Goal: Communication & Community: Answer question/provide support

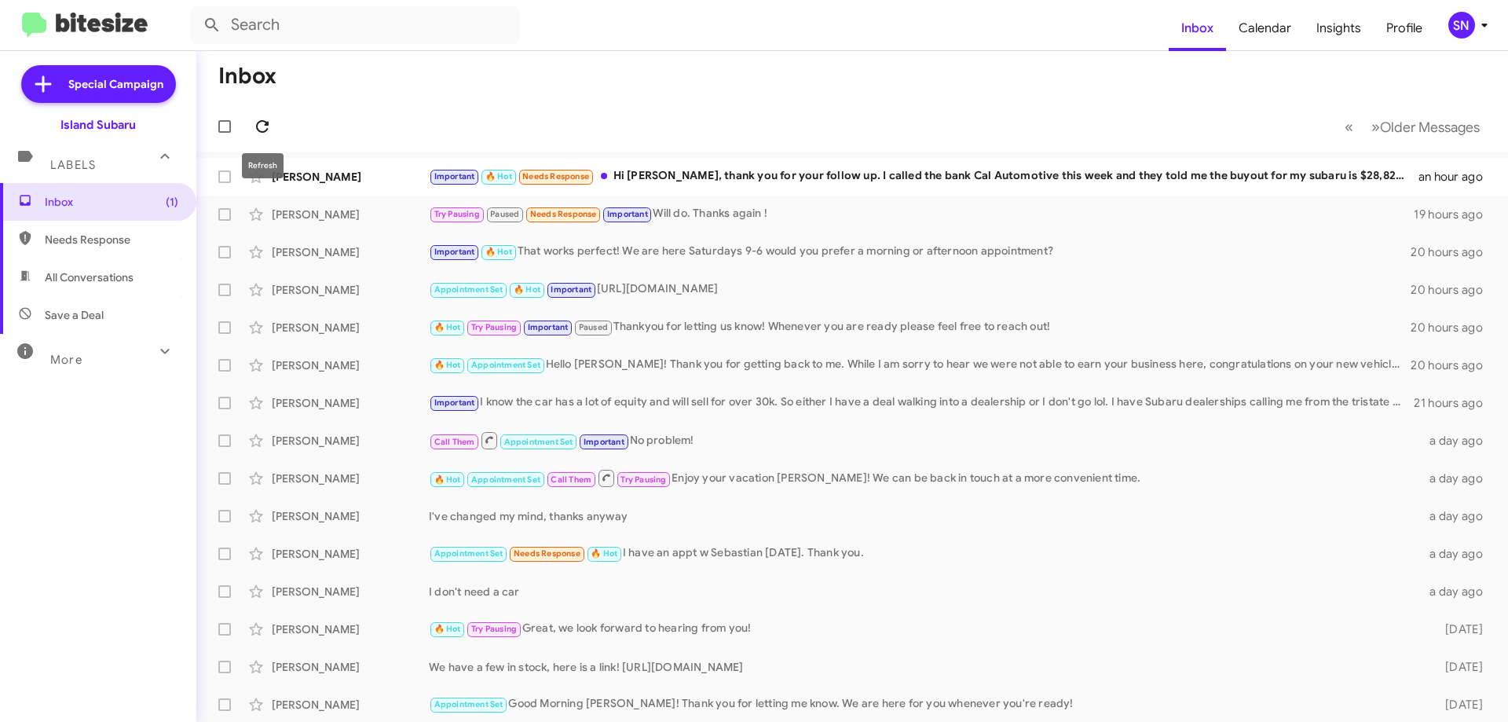
click at [263, 126] on icon at bounding box center [262, 126] width 19 height 19
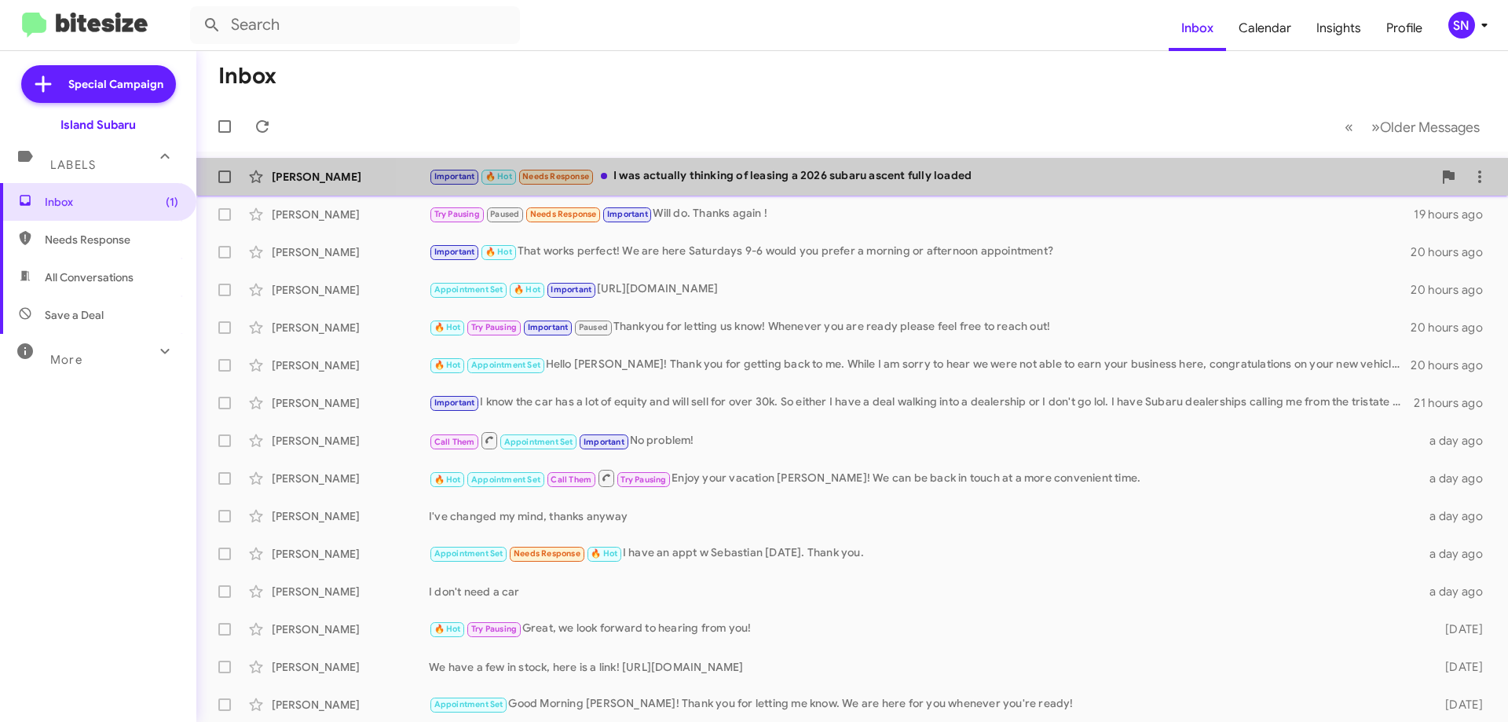
click at [981, 162] on div "Anar [PERSON_NAME] Important 🔥 Hot Needs Response I was actually thinking of le…" at bounding box center [852, 176] width 1286 height 31
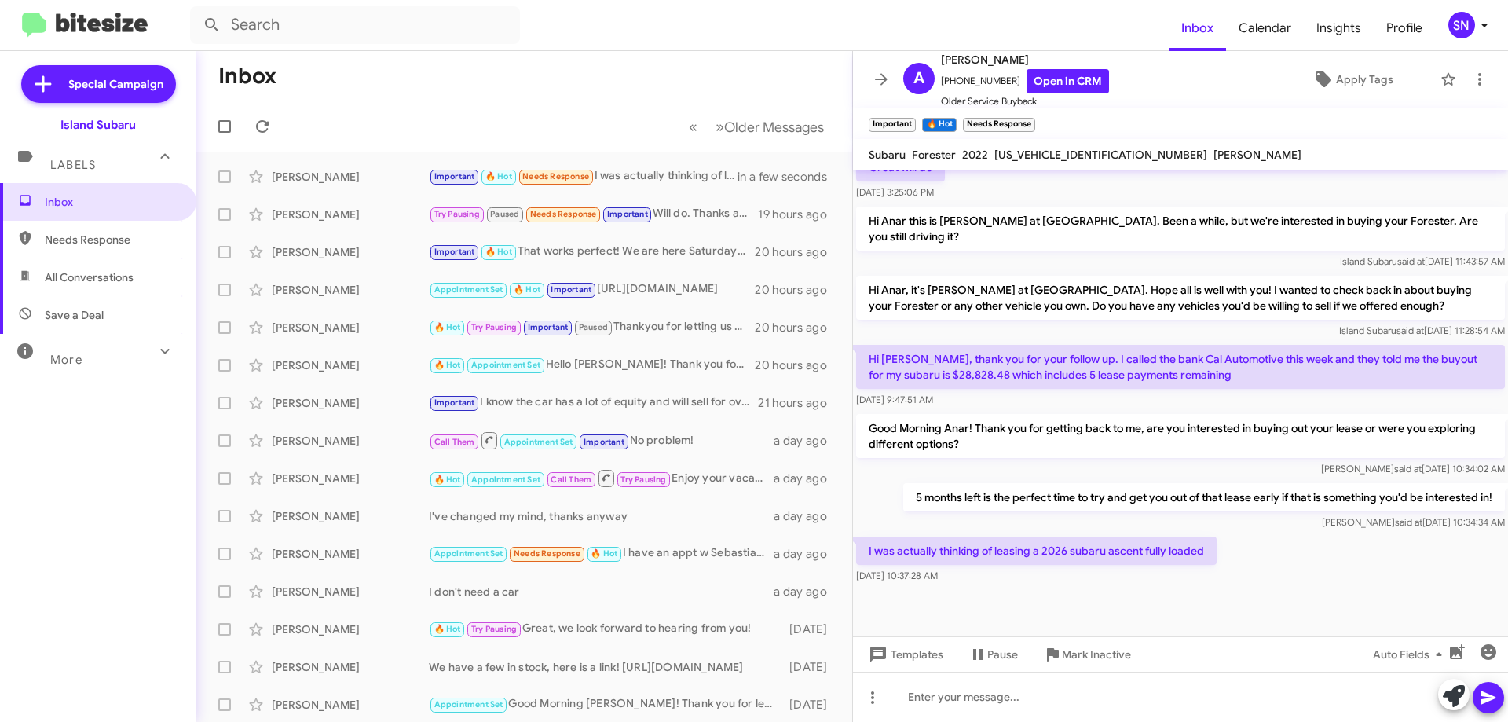
scroll to position [462, 0]
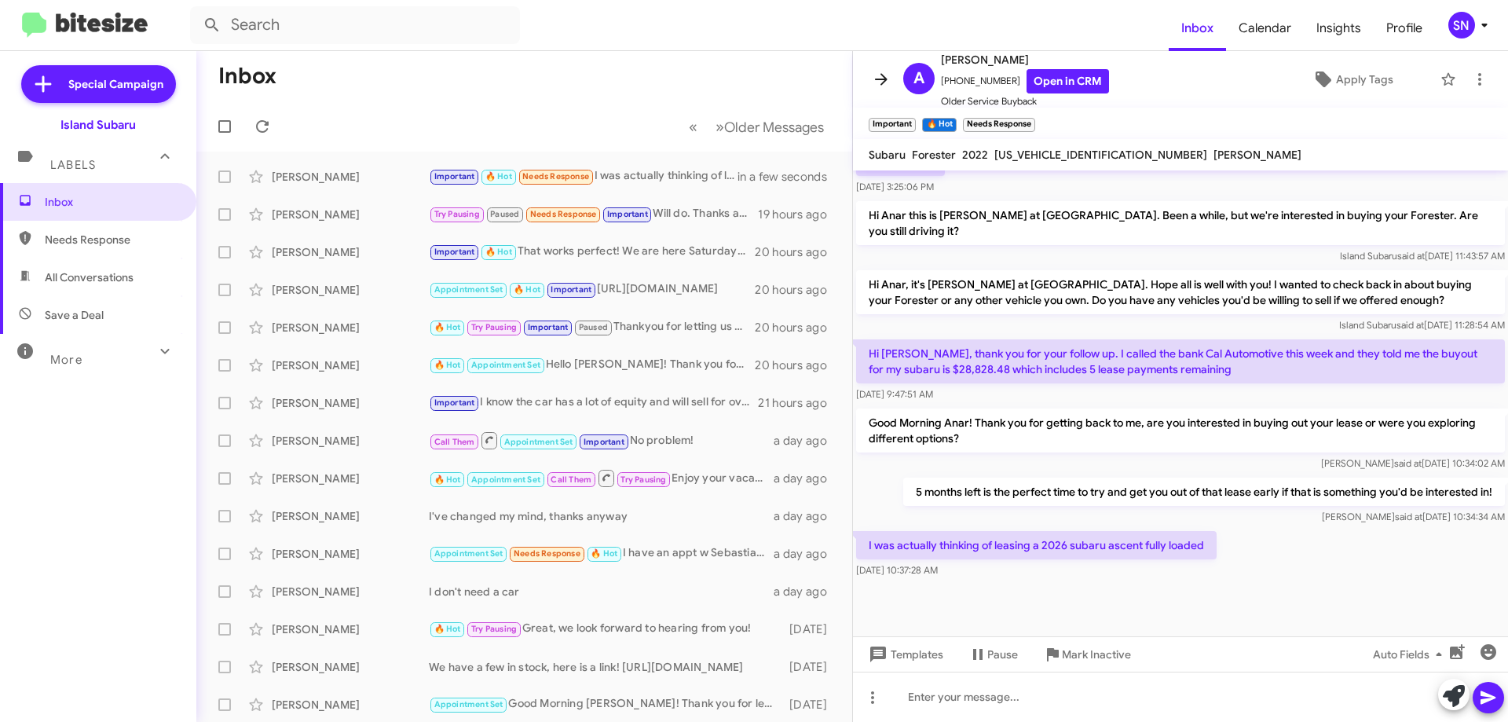
click at [888, 73] on icon at bounding box center [881, 79] width 19 height 19
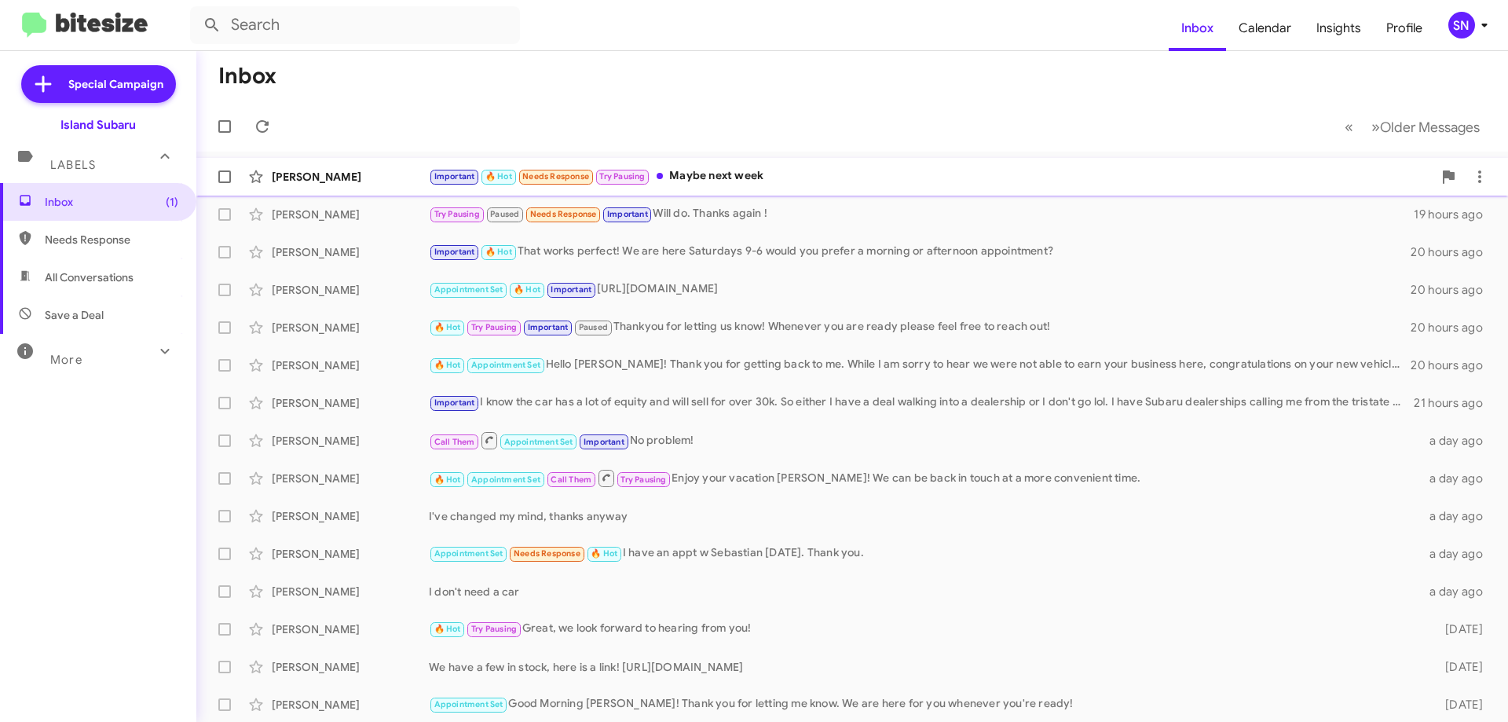
click at [772, 172] on div "Important 🔥 Hot Needs Response Try Pausing Maybe next week" at bounding box center [931, 176] width 1004 height 18
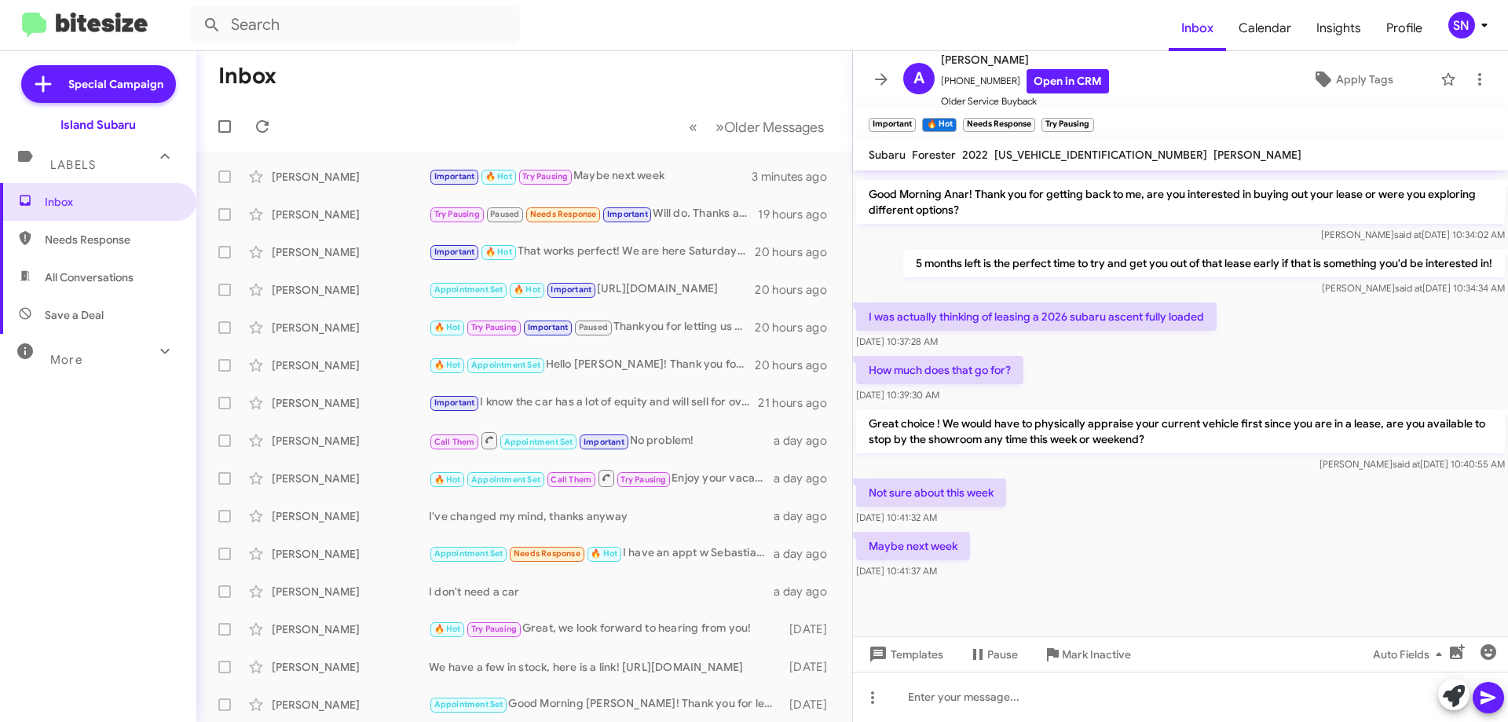
scroll to position [707, 0]
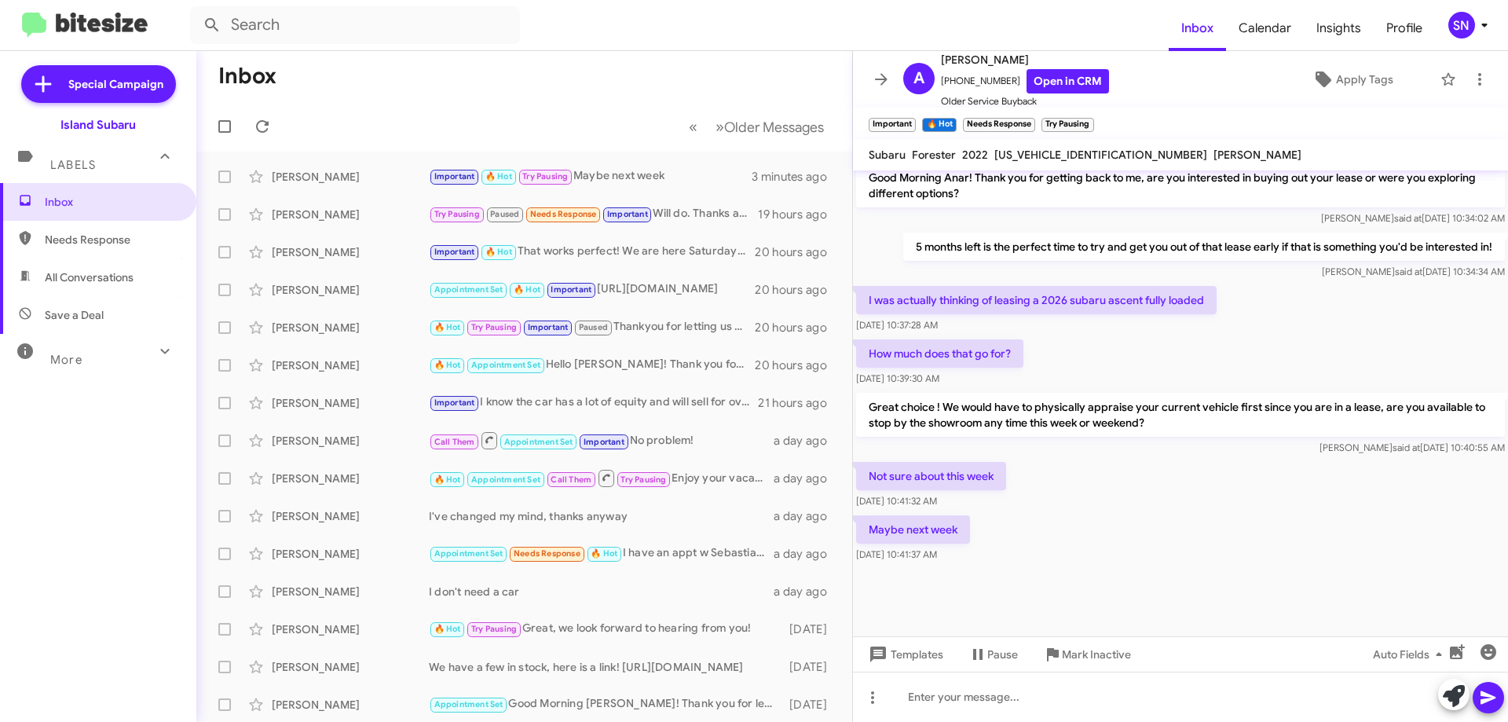
click at [882, 78] on icon at bounding box center [881, 79] width 19 height 19
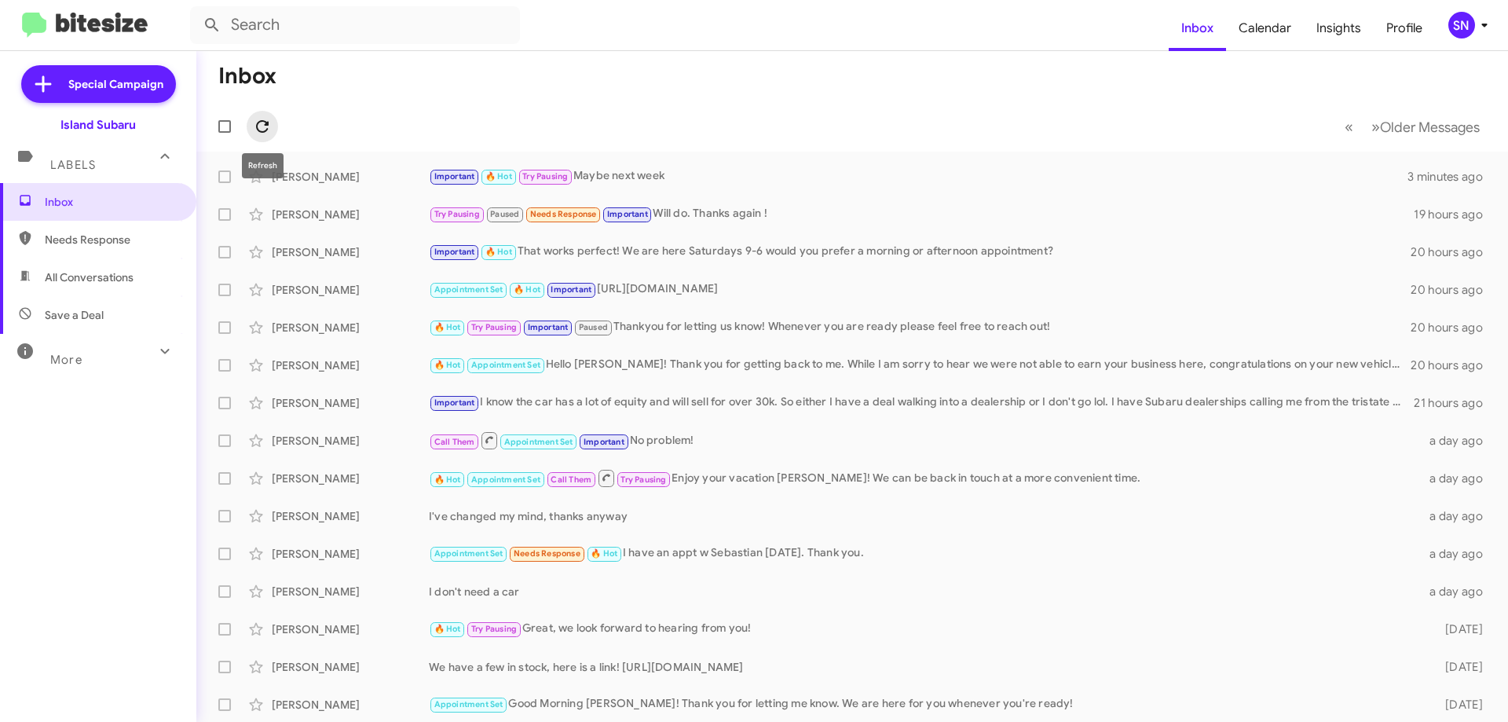
click at [262, 121] on icon at bounding box center [262, 126] width 13 height 13
click at [276, 126] on span at bounding box center [262, 126] width 31 height 19
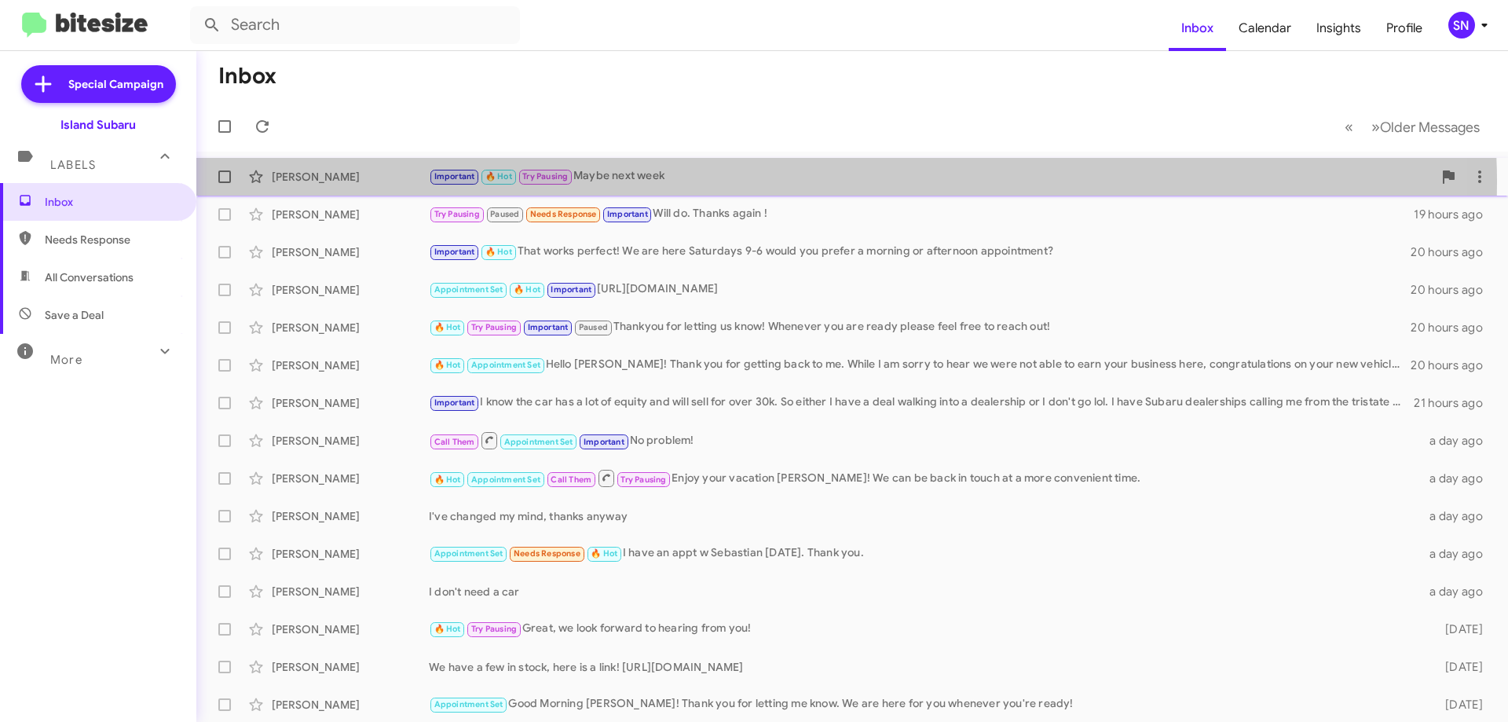
click at [683, 183] on div "Important 🔥 Hot Try Pausing Maybe next week" at bounding box center [931, 176] width 1004 height 18
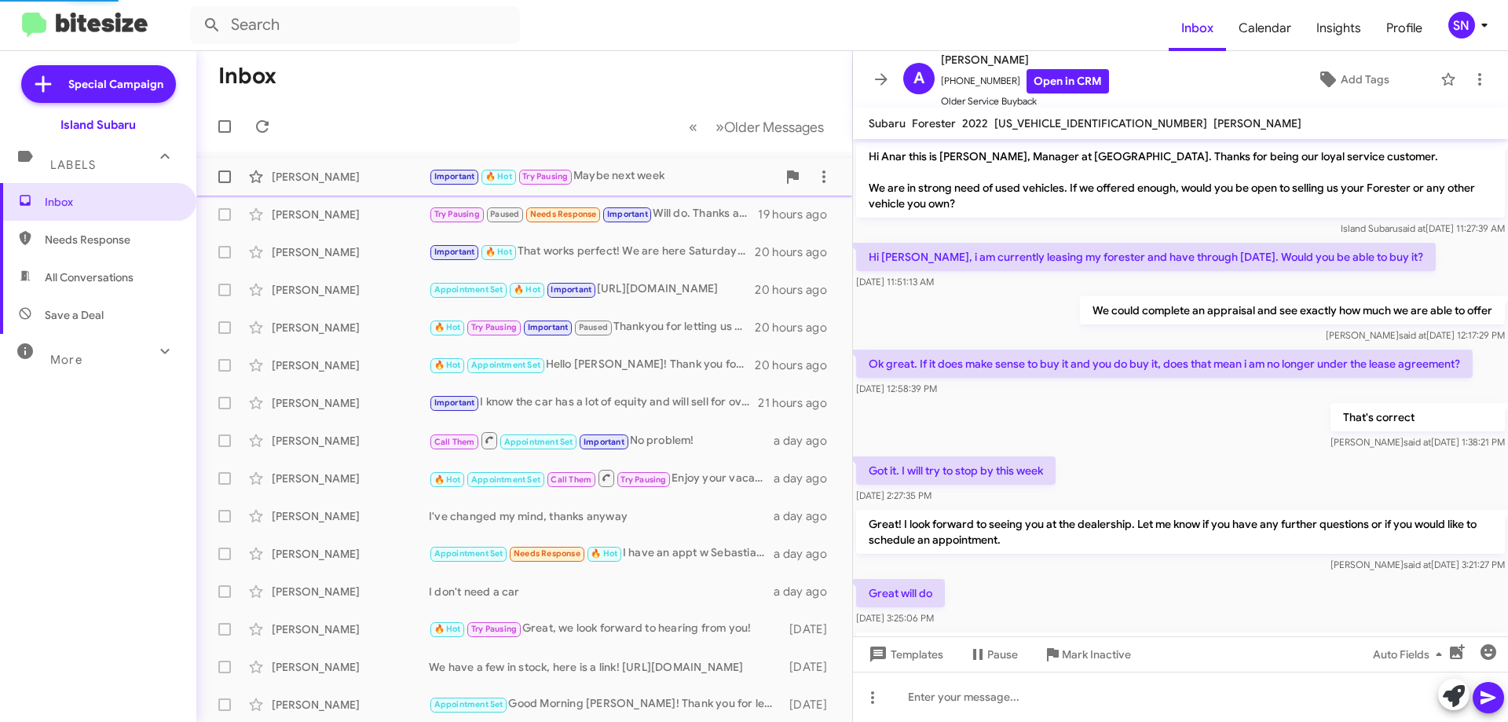
scroll to position [676, 0]
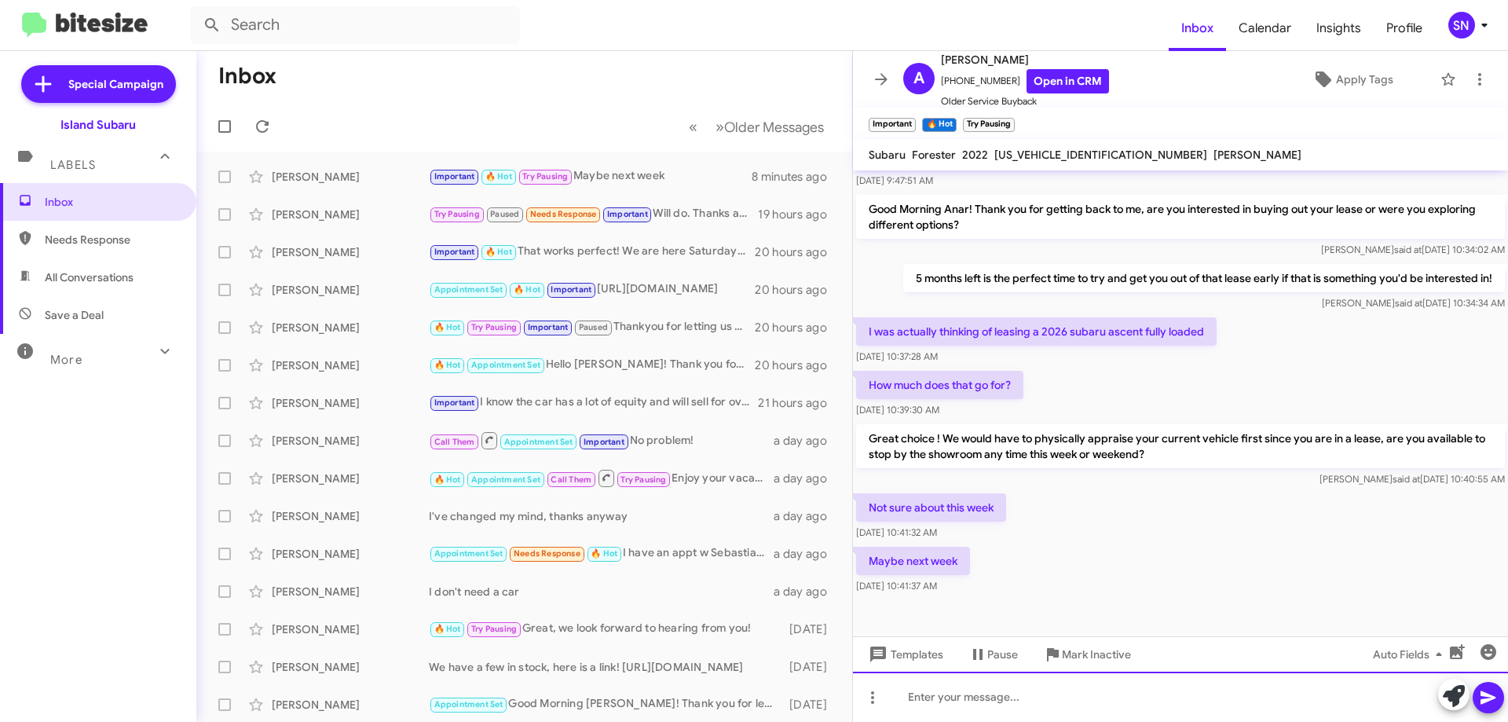
click at [1018, 700] on div at bounding box center [1180, 696] width 655 height 50
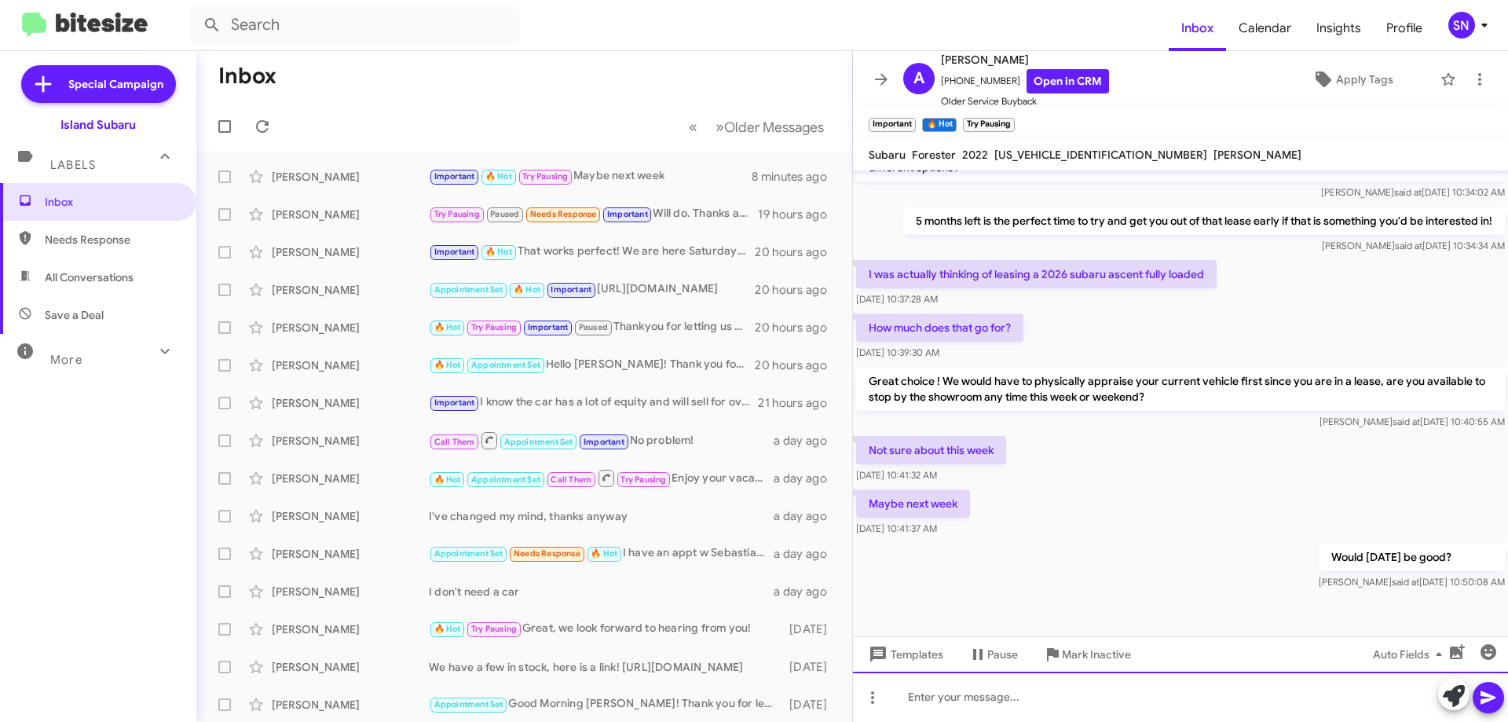
scroll to position [765, 0]
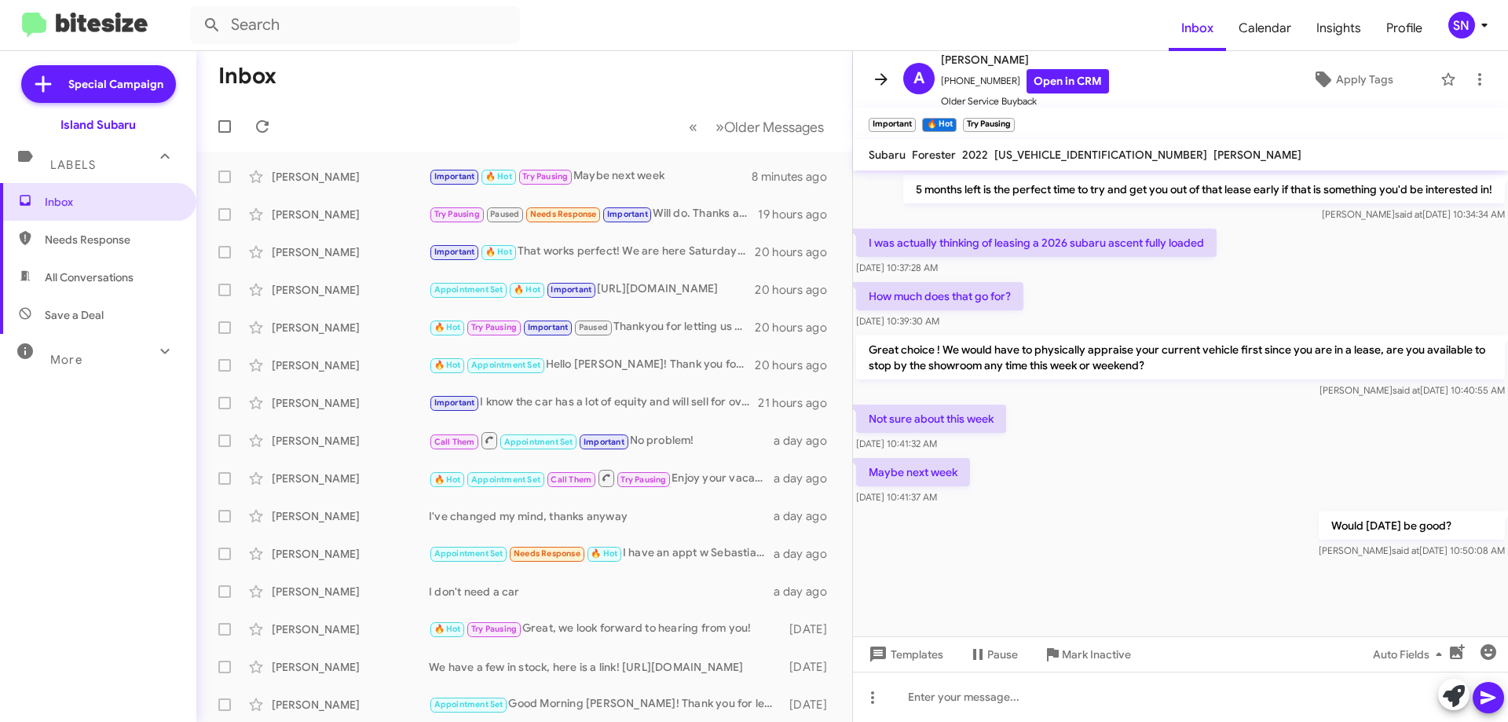
click at [877, 79] on icon at bounding box center [881, 79] width 13 height 12
